Goal: Task Accomplishment & Management: Complete application form

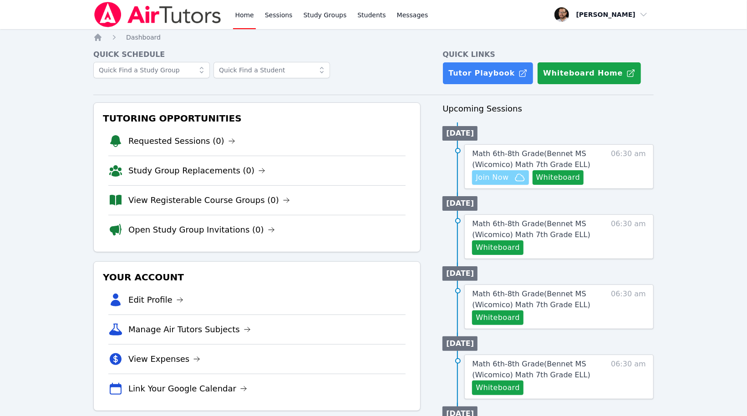
click at [505, 178] on span "Join Now" at bounding box center [492, 177] width 33 height 11
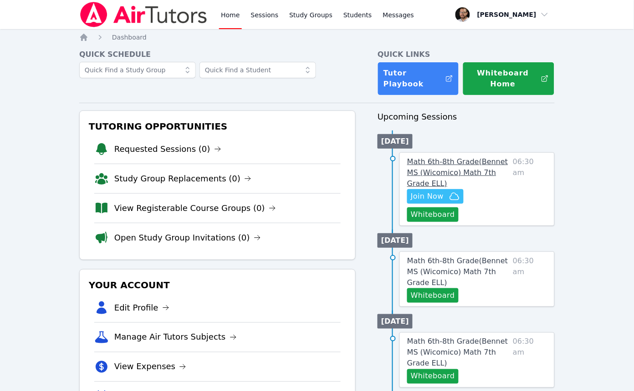
click at [450, 160] on span "Math 6th-8th Grade ( Bennet MS (Wicomico) Math 7th Grade ELL )" at bounding box center [457, 172] width 101 height 30
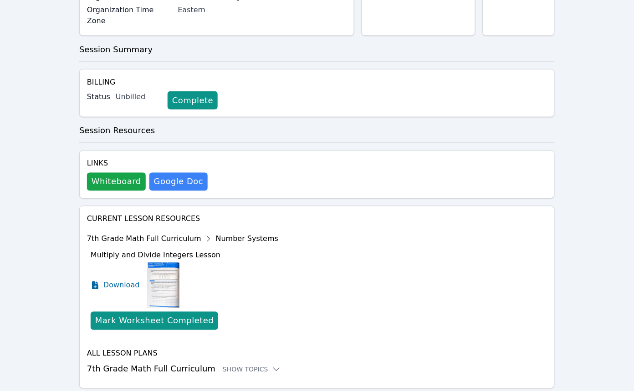
scroll to position [230, 0]
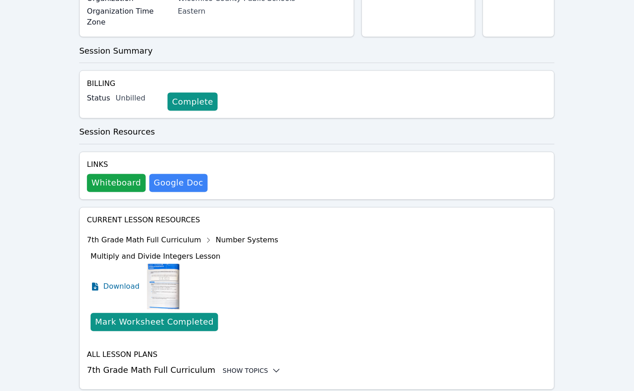
click at [239, 367] on div "Show Topics" at bounding box center [252, 371] width 58 height 9
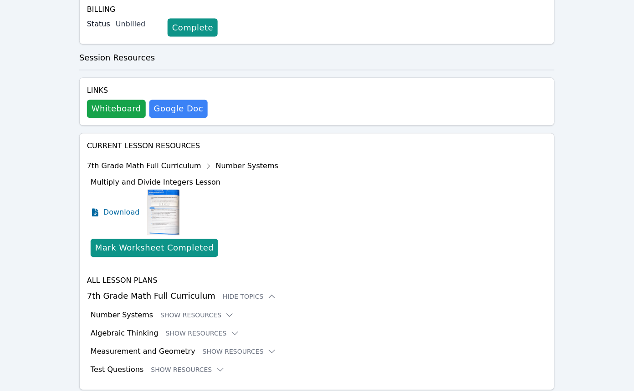
scroll to position [304, 0]
click at [204, 330] on button "Show Resources" at bounding box center [203, 334] width 74 height 9
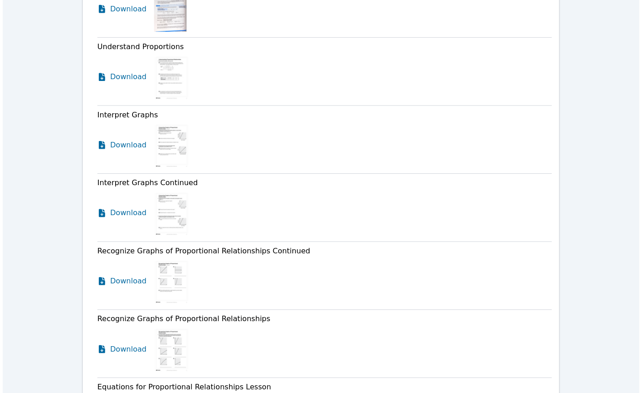
scroll to position [751, 0]
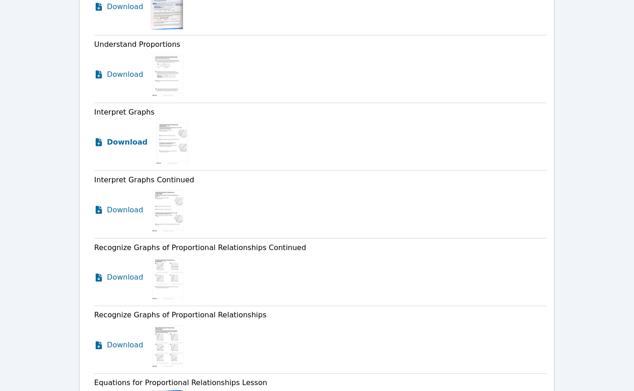
click at [137, 137] on span "Download" at bounding box center [127, 142] width 41 height 11
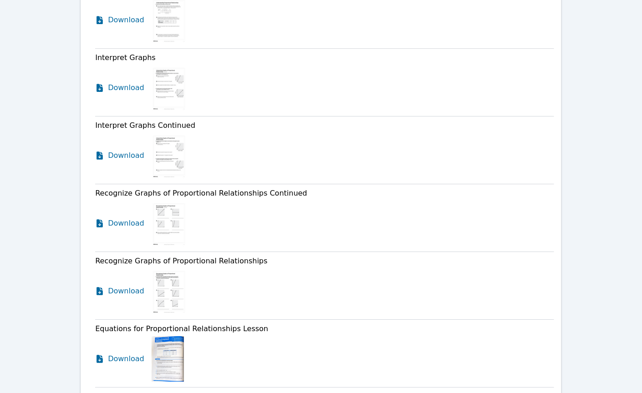
scroll to position [812, 0]
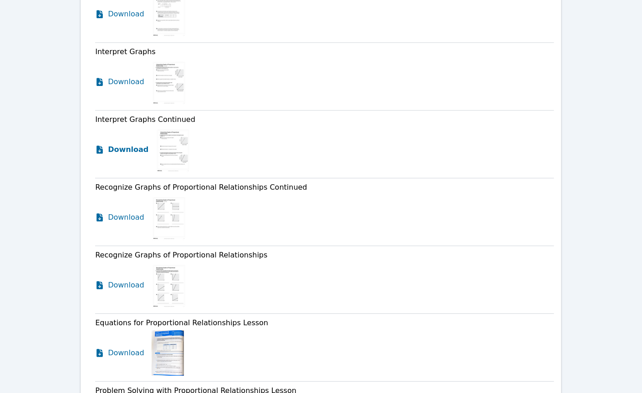
click at [130, 144] on span "Download" at bounding box center [128, 149] width 41 height 11
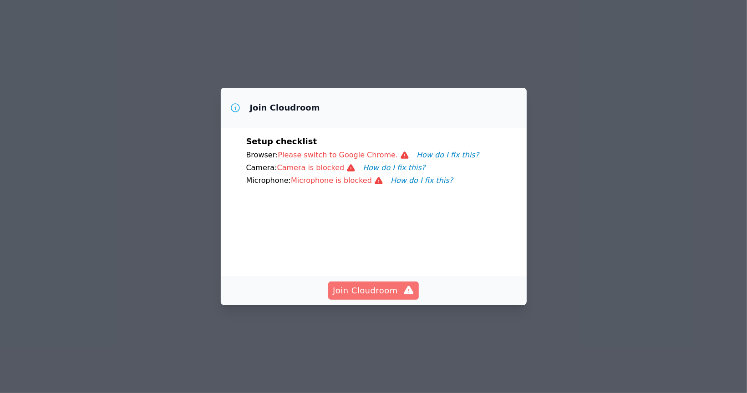
click at [375, 288] on span "Join Cloudroom" at bounding box center [373, 290] width 81 height 13
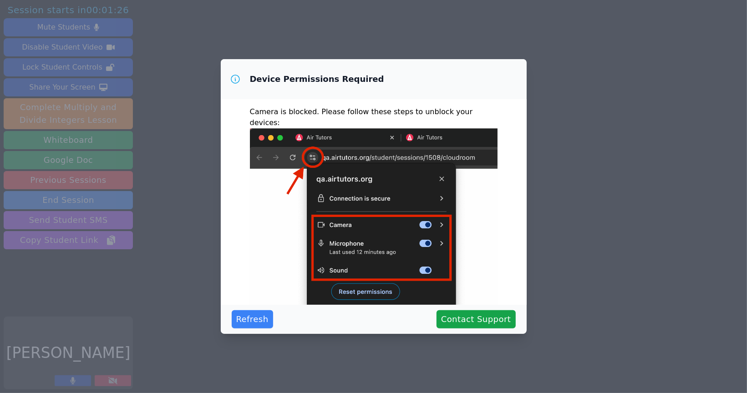
click at [567, 97] on div "Device Permissions Required Camera is blocked . Please follow these steps to un…" at bounding box center [373, 196] width 747 height 393
click at [252, 319] on span "Refresh" at bounding box center [252, 319] width 32 height 13
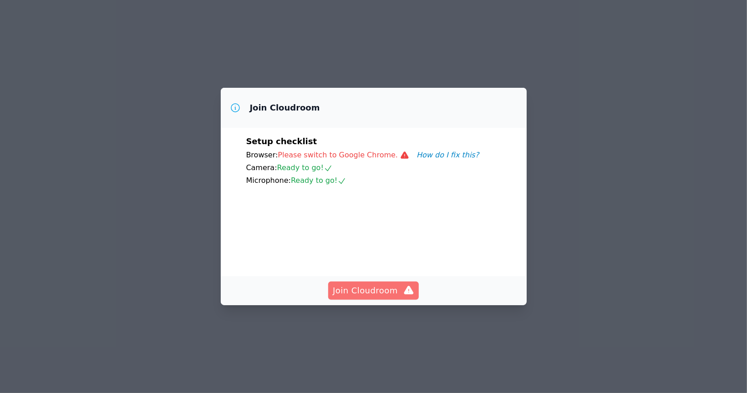
click at [388, 297] on span "Join Cloudroom" at bounding box center [373, 290] width 81 height 13
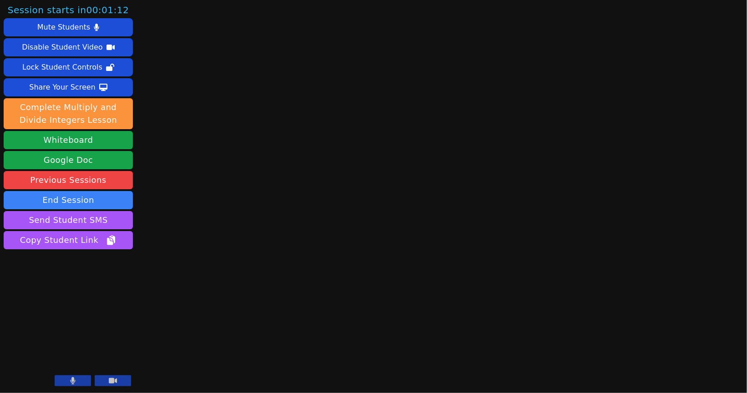
click at [117, 379] on icon at bounding box center [113, 380] width 8 height 7
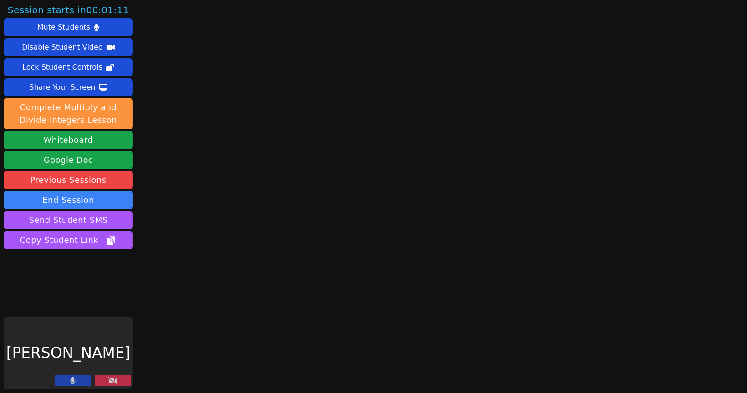
click at [86, 378] on button at bounding box center [73, 380] width 36 height 11
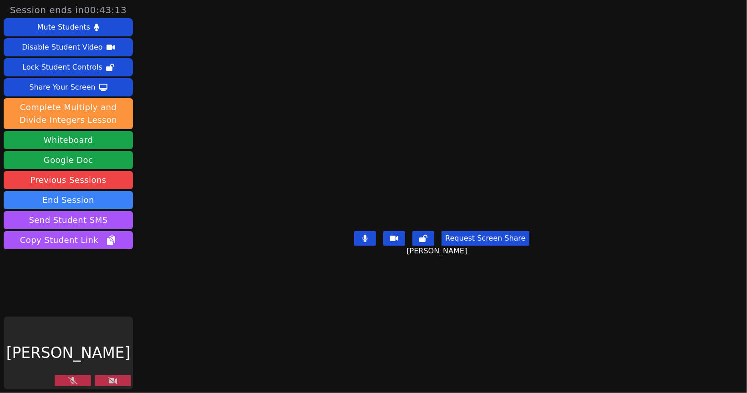
click at [58, 379] on button at bounding box center [73, 380] width 36 height 11
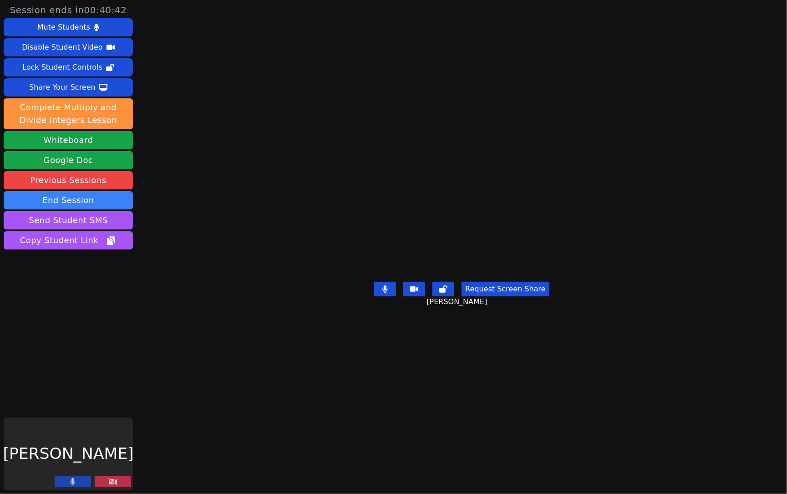
click at [101, 393] on button at bounding box center [113, 481] width 36 height 11
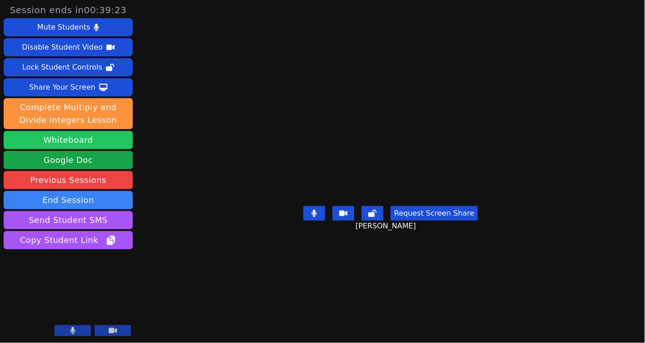
click at [75, 141] on button "Whiteboard" at bounding box center [68, 140] width 129 height 18
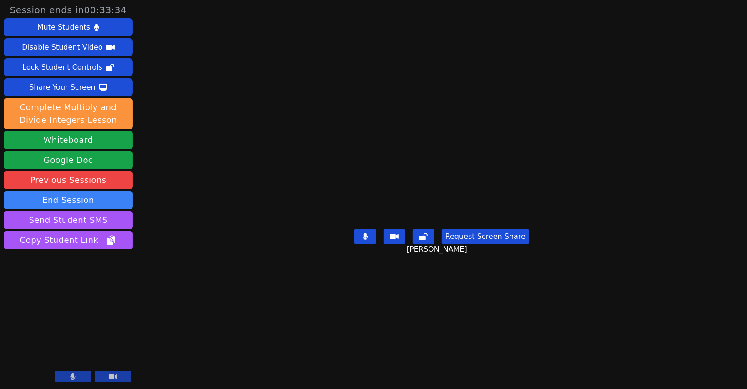
click at [107, 381] on button at bounding box center [113, 376] width 36 height 11
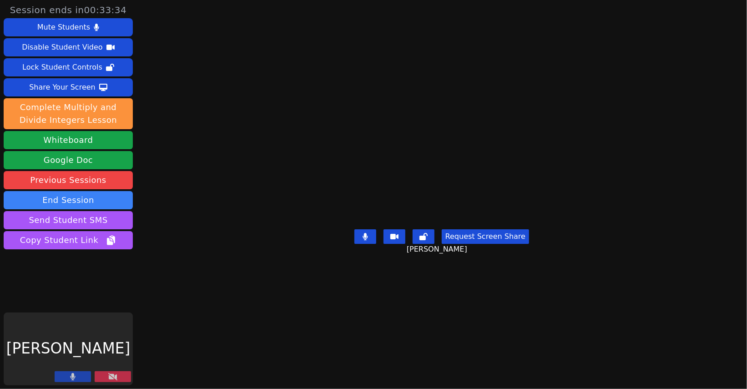
click at [77, 380] on button at bounding box center [73, 376] width 36 height 11
click at [75, 362] on div "[PERSON_NAME]" at bounding box center [68, 349] width 129 height 73
click at [74, 381] on button at bounding box center [73, 376] width 36 height 11
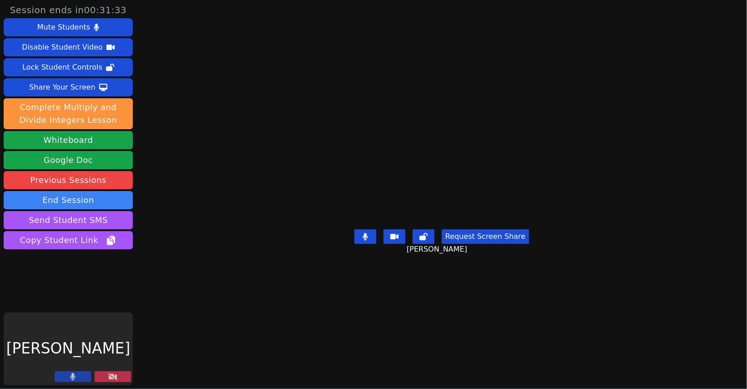
click at [106, 378] on button at bounding box center [113, 376] width 36 height 11
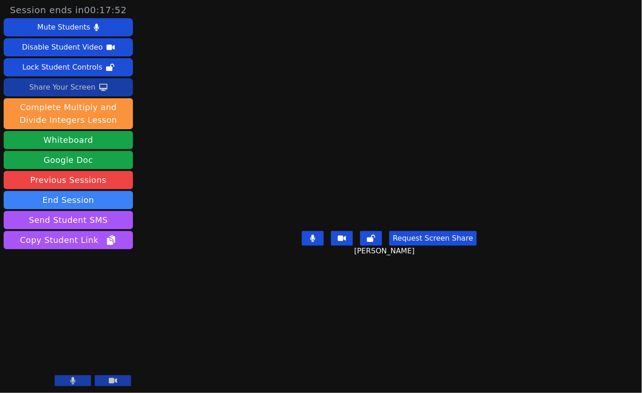
click at [105, 81] on button "Share Your Screen" at bounding box center [68, 87] width 129 height 18
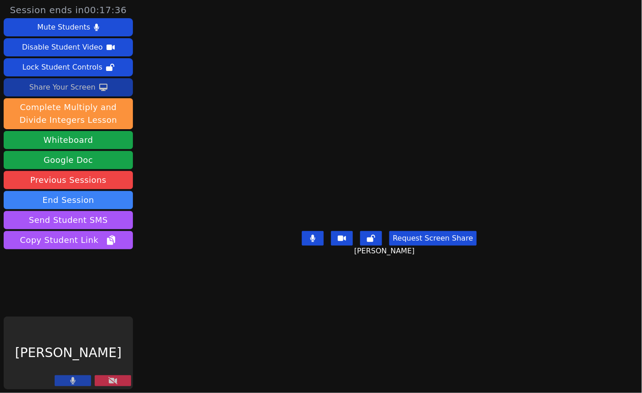
click at [99, 84] on icon at bounding box center [103, 87] width 8 height 7
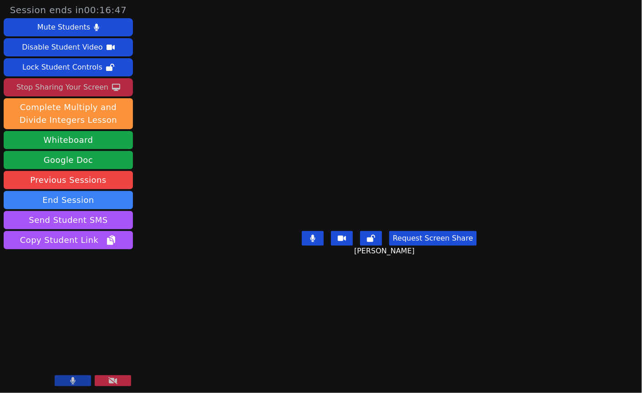
click at [78, 85] on div "Stop Sharing Your Screen" at bounding box center [62, 87] width 92 height 15
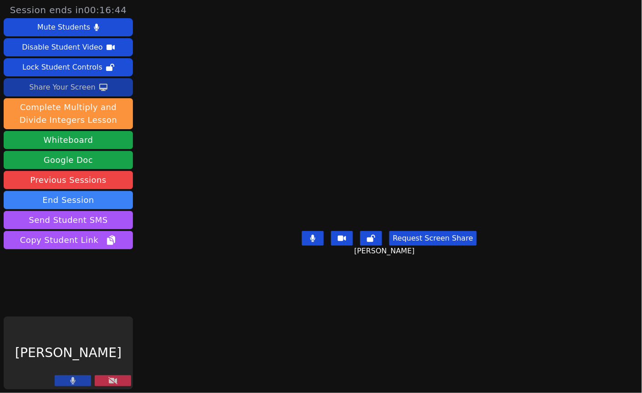
click at [108, 380] on icon at bounding box center [112, 380] width 9 height 7
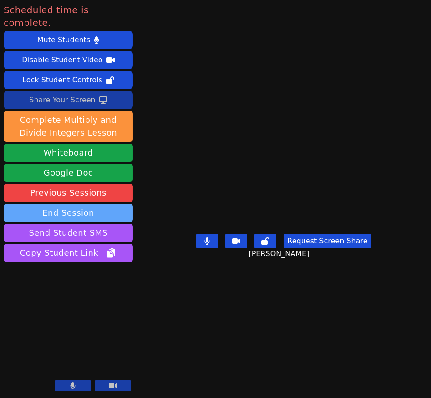
click at [90, 204] on button "End Session" at bounding box center [68, 213] width 129 height 18
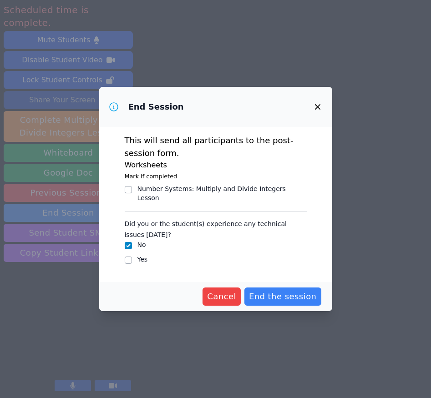
click at [183, 190] on div "Number Systems : Multiply and Divide Integers Lesson" at bounding box center [221, 193] width 169 height 18
click at [132, 190] on input "Number Systems : Multiply and Divide Integers Lesson" at bounding box center [128, 189] width 7 height 7
checkbox input "true"
click at [134, 255] on div "Yes" at bounding box center [216, 260] width 182 height 11
click at [265, 293] on span "End the session" at bounding box center [283, 296] width 68 height 13
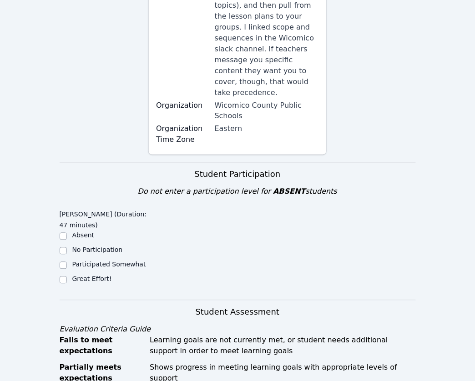
scroll to position [226, 0]
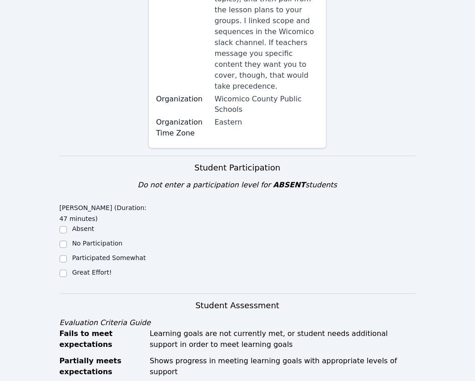
click at [102, 269] on label "Great Effort!" at bounding box center [92, 272] width 40 height 7
click at [67, 270] on input "Great Effort!" at bounding box center [63, 273] width 7 height 7
checkbox input "true"
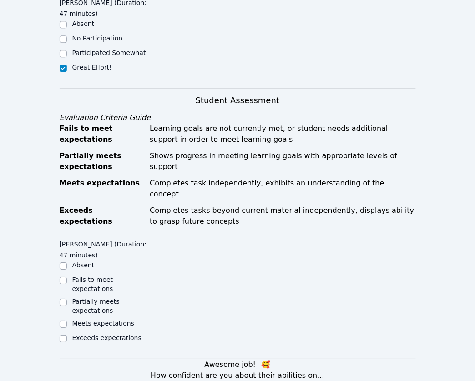
scroll to position [492, 0]
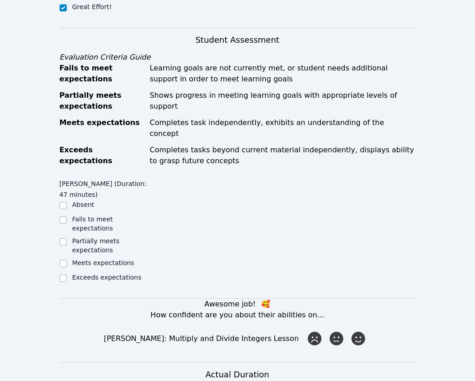
click at [85, 274] on label "Exceeds expectations" at bounding box center [106, 277] width 69 height 7
click at [67, 275] on input "Exceeds expectations" at bounding box center [63, 278] width 7 height 7
checkbox input "true"
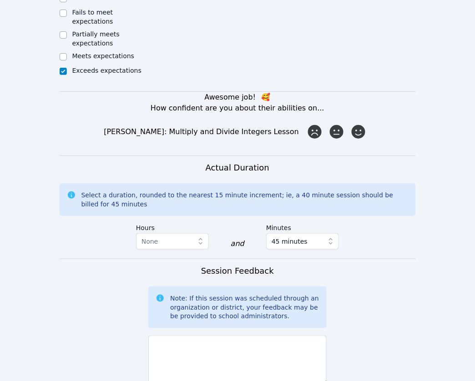
scroll to position [744, 0]
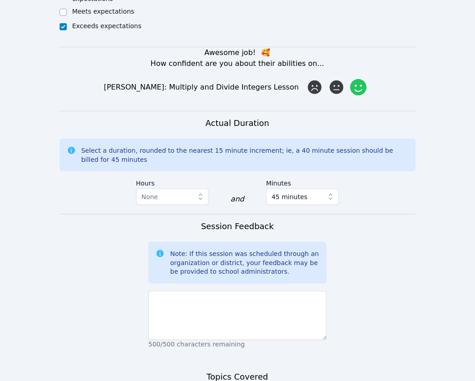
click at [356, 79] on icon at bounding box center [358, 87] width 16 height 16
click at [0, 0] on input "radio" at bounding box center [0, 0] width 0 height 0
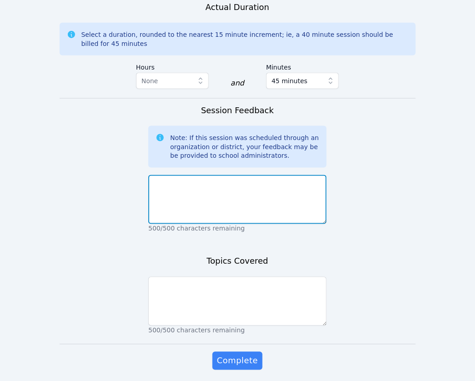
click at [217, 175] on textarea at bounding box center [237, 199] width 178 height 49
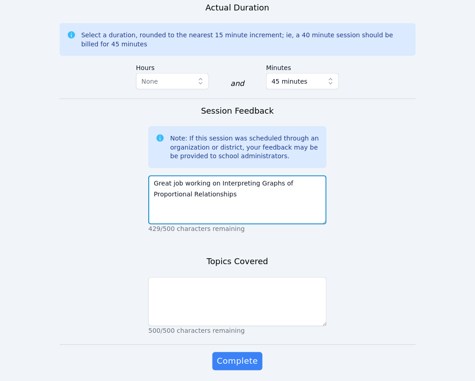
type textarea "Great job working on Interpreting Graphs of Proportional Relationships"
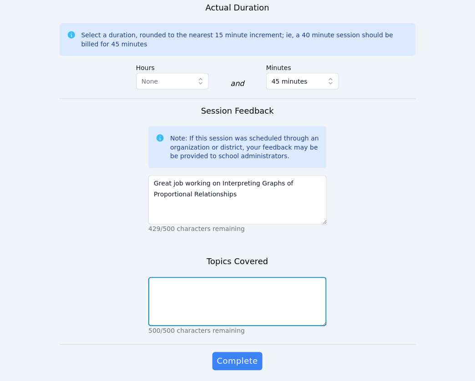
click at [214, 278] on textarea at bounding box center [237, 302] width 178 height 49
paste textarea "Great job working on Interpreting Graphs of Proportional Relationships"
type textarea "Great job working on Interpreting Graphs of Proportional Relationships"
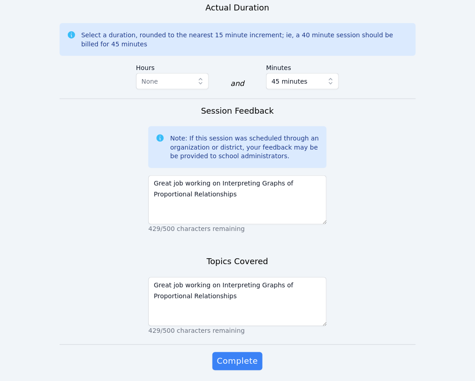
click at [229, 355] on span "Complete" at bounding box center [237, 361] width 41 height 13
